Goal: Information Seeking & Learning: Learn about a topic

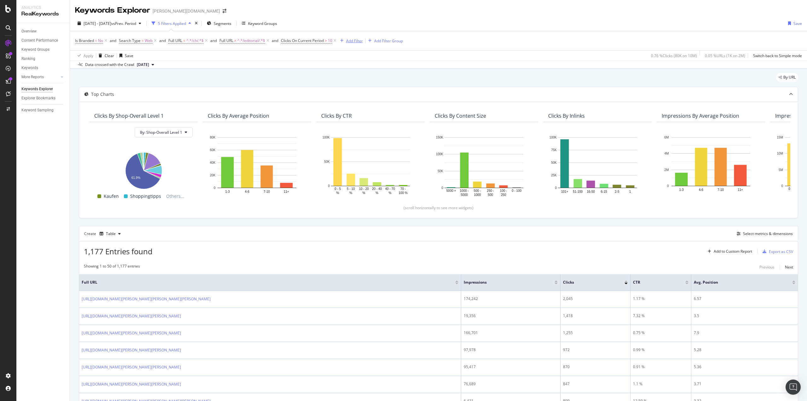
click at [361, 41] on div "Add Filter" at bounding box center [354, 40] width 17 height 5
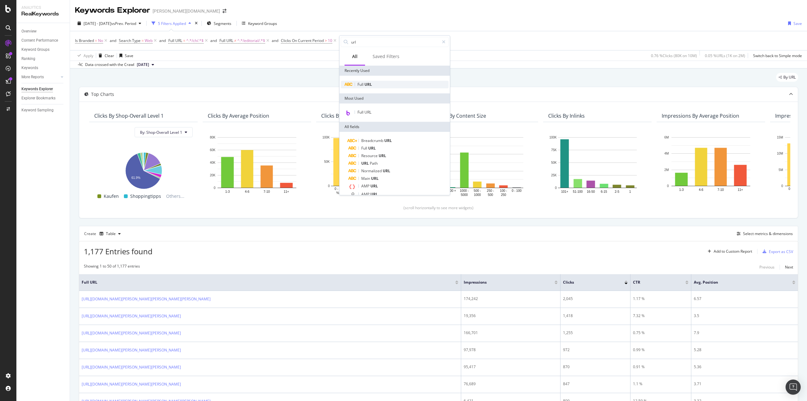
type input "url"
click at [374, 84] on div "Full URL" at bounding box center [395, 85] width 108 height 8
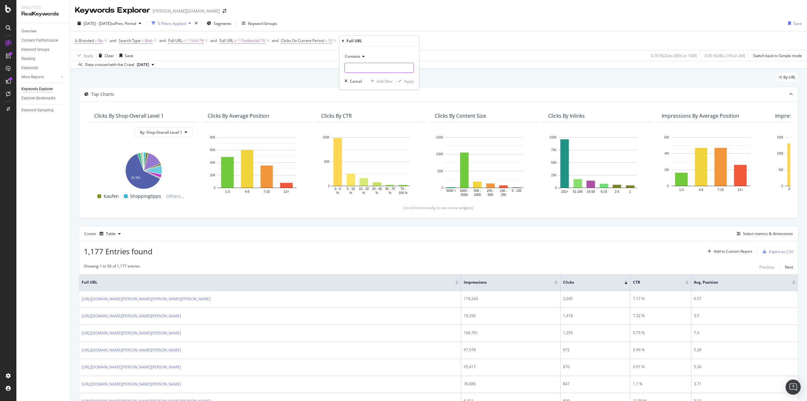
click at [367, 71] on input "text" at bounding box center [379, 68] width 69 height 10
type input "/kleider/"
click at [409, 82] on div "Apply" at bounding box center [409, 80] width 10 height 5
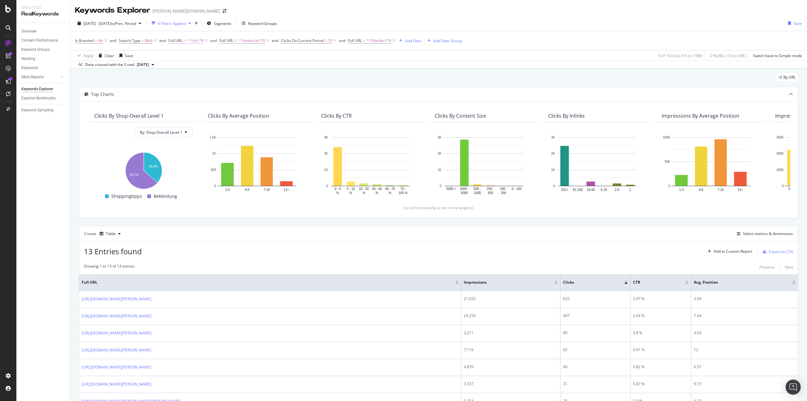
click at [180, 42] on span "Full URL" at bounding box center [175, 40] width 14 height 5
type input "/at/"
click at [237, 78] on div "Apply" at bounding box center [239, 80] width 10 height 5
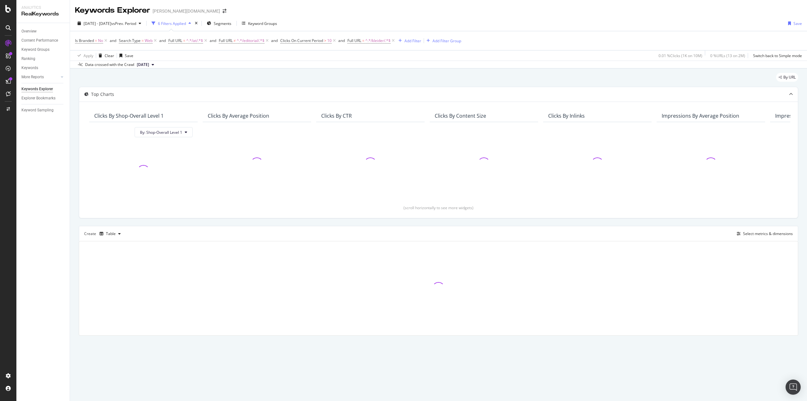
click at [72, 206] on div "By URL Top Charts Clicks By Shop-Overall Level 1 By: Shop-Overall Level 1 Click…" at bounding box center [438, 212] width 737 height 289
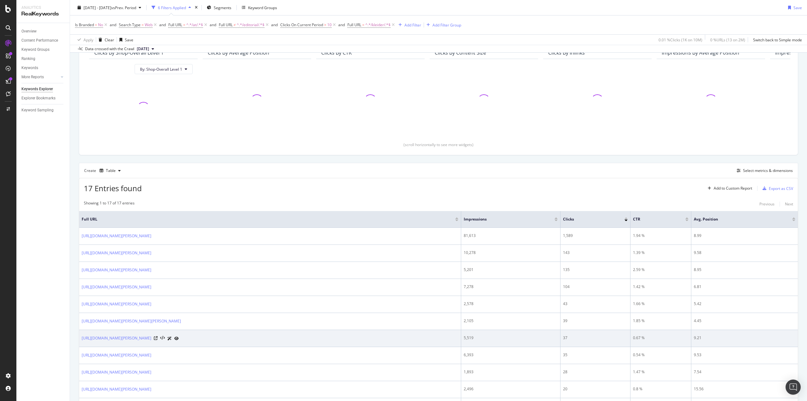
scroll to position [126, 0]
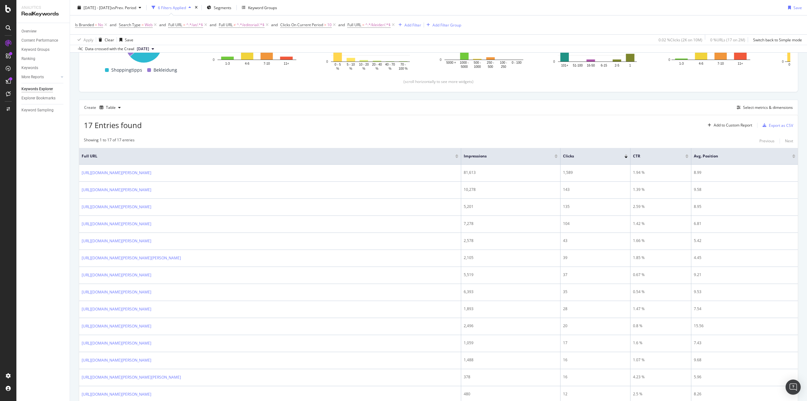
click at [457, 157] on div at bounding box center [456, 157] width 3 height 2
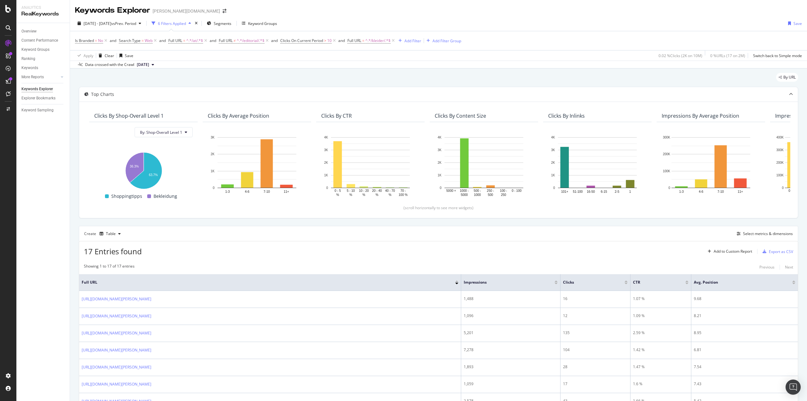
click at [456, 281] on div at bounding box center [456, 281] width 3 height 2
drag, startPoint x: 336, startPoint y: 40, endPoint x: 344, endPoint y: 89, distance: 49.5
click at [336, 40] on icon at bounding box center [334, 41] width 5 height 6
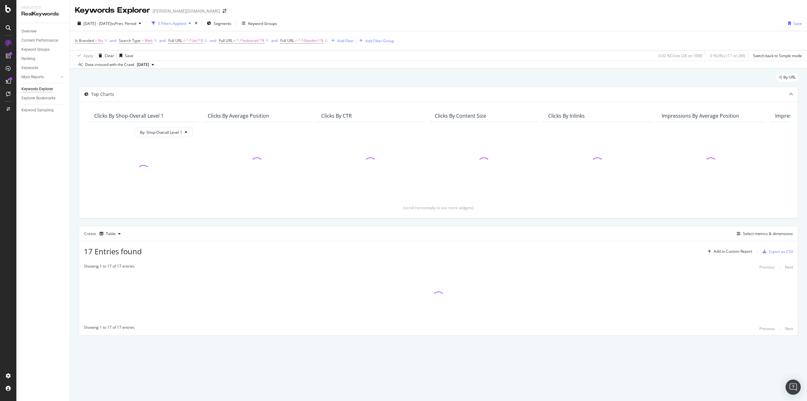
click at [328, 222] on div "Top Charts Clicks By Shop-Overall Level 1 By: Shop-Overall Level 1 Clicks By Av…" at bounding box center [438, 211] width 719 height 249
click at [333, 222] on div "Top Charts Clicks By Shop-Overall Level 1 By: Shop-Overall Level 1 Clicks By Av…" at bounding box center [438, 211] width 719 height 249
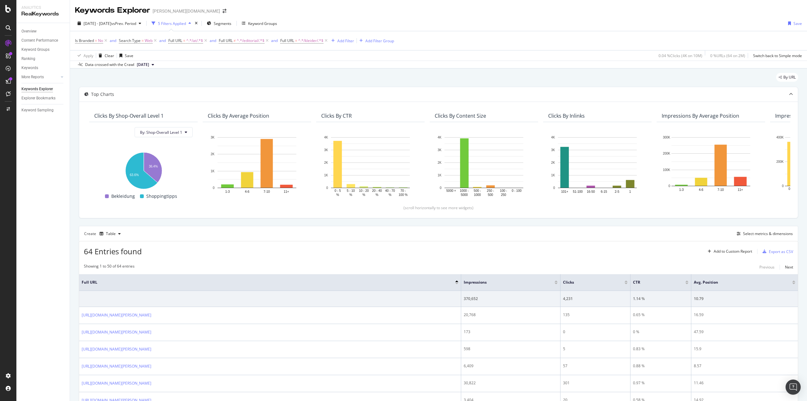
click at [351, 42] on div "Add Filter" at bounding box center [345, 40] width 17 height 5
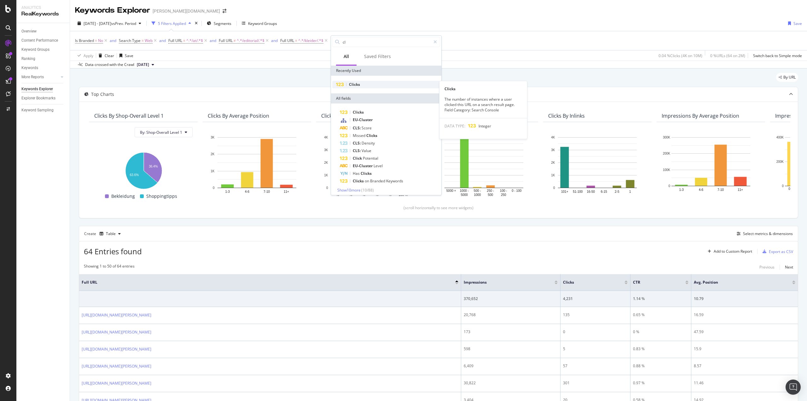
type input "cl"
click at [363, 85] on div "Clicks" at bounding box center [386, 85] width 108 height 8
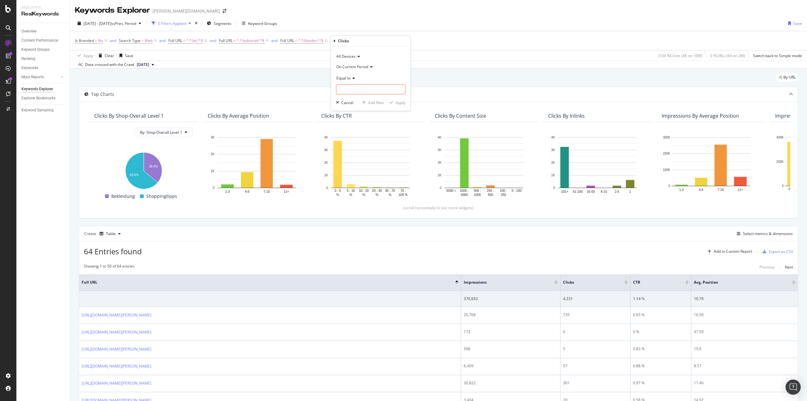
click at [350, 78] on span "Equal to" at bounding box center [343, 77] width 14 height 5
click at [470, 89] on div "Top Charts" at bounding box center [438, 94] width 719 height 14
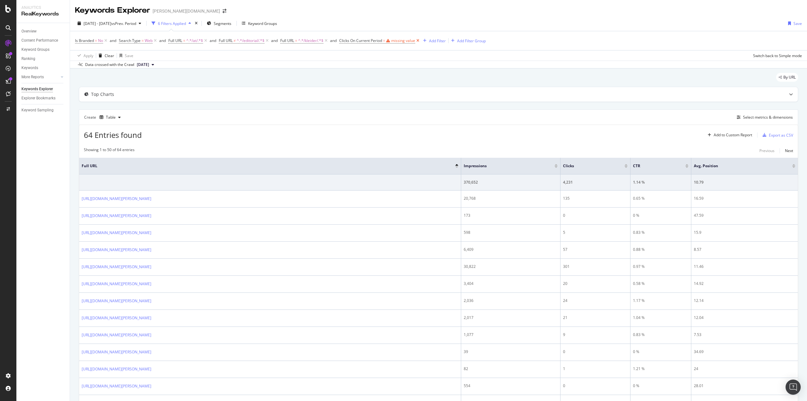
click at [420, 40] on icon at bounding box center [417, 41] width 5 height 6
click at [318, 84] on div "By URL" at bounding box center [438, 80] width 719 height 14
